Goal: Navigation & Orientation: Find specific page/section

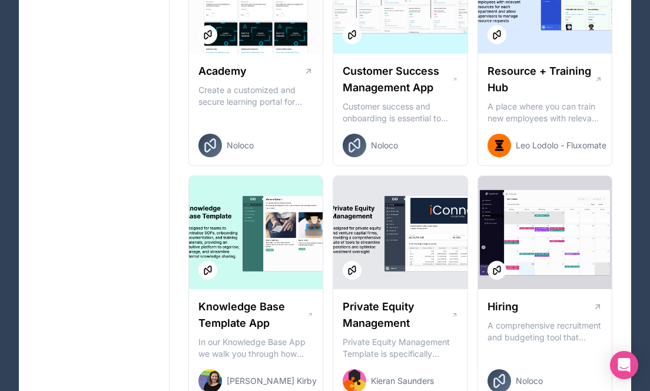
scroll to position [1297, 0]
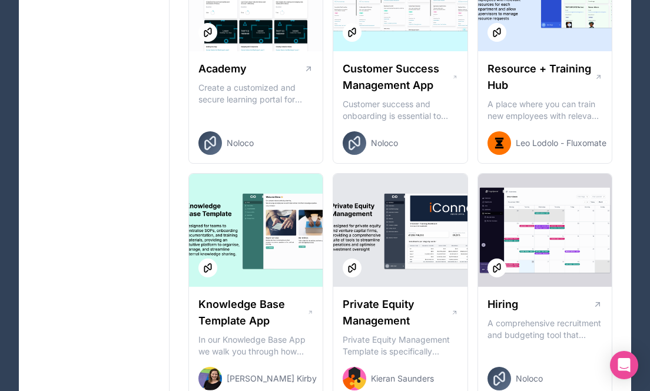
click at [259, 266] on div at bounding box center [256, 230] width 134 height 113
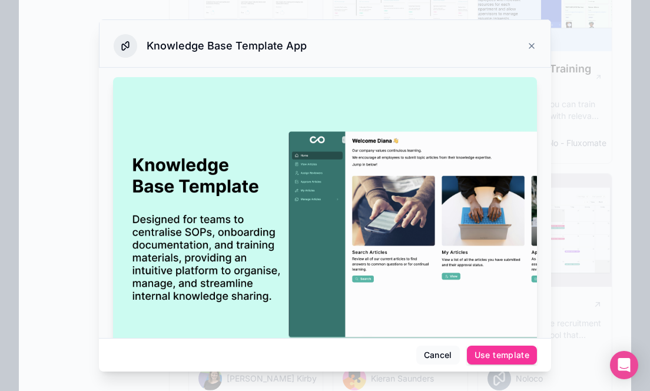
click at [218, 188] on img at bounding box center [325, 231] width 424 height 308
click at [531, 46] on icon at bounding box center [531, 46] width 5 height 5
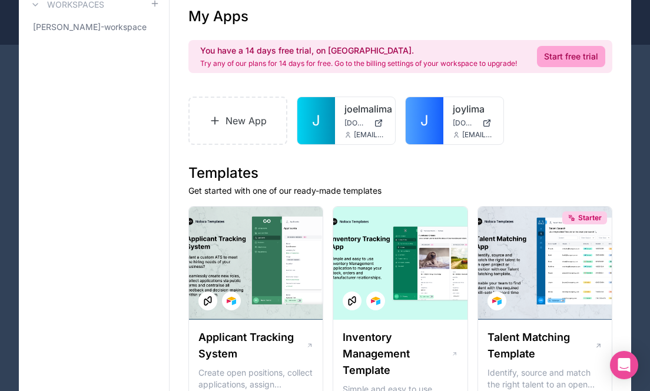
scroll to position [85, 0]
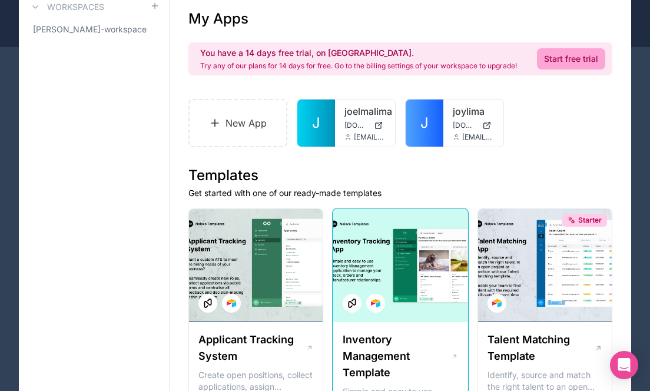
click at [383, 266] on div at bounding box center [400, 265] width 134 height 113
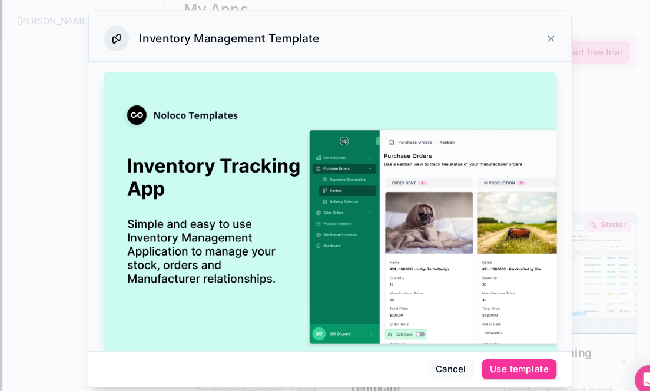
scroll to position [85, 0]
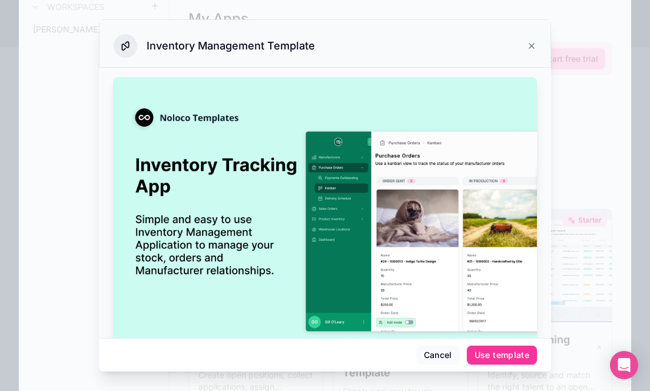
click at [530, 44] on icon at bounding box center [531, 46] width 5 height 5
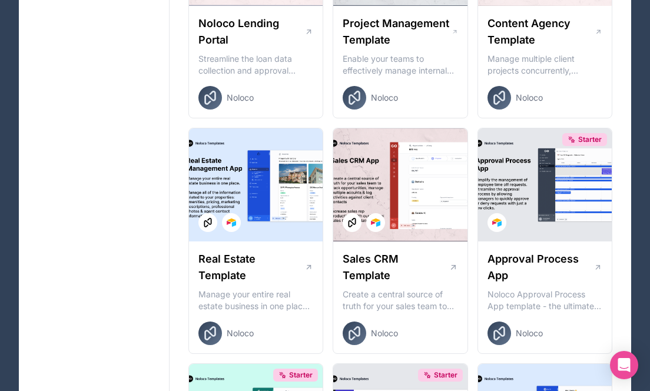
scroll to position [637, 0]
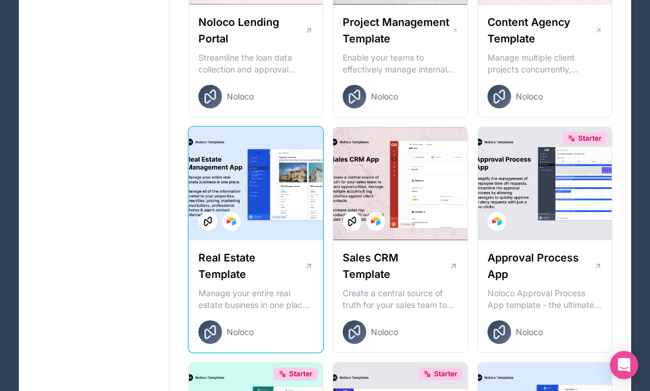
click at [253, 192] on div at bounding box center [256, 183] width 134 height 113
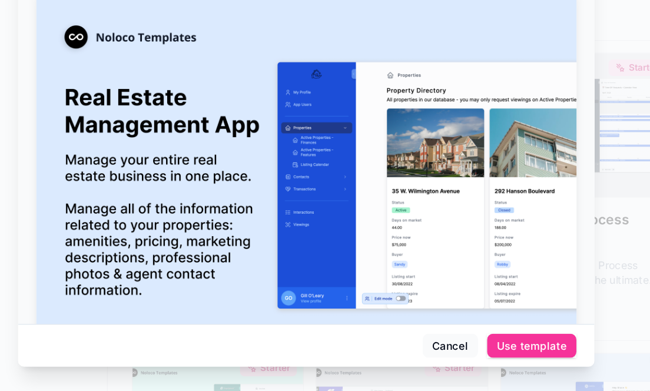
scroll to position [638, 0]
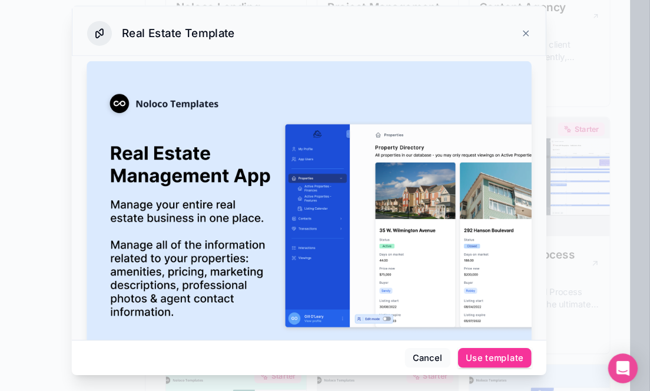
click at [531, 45] on icon at bounding box center [531, 46] width 5 height 5
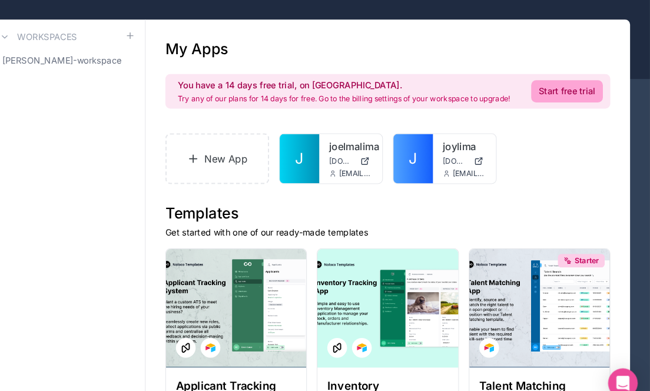
scroll to position [53, 0]
